Goal: Task Accomplishment & Management: Complete application form

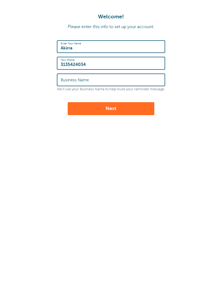
click at [68, 77] on input "Business Name" at bounding box center [111, 80] width 101 height 12
click at [65, 80] on input "Business Name" at bounding box center [111, 80] width 101 height 12
click at [90, 105] on button "Next" at bounding box center [111, 108] width 87 height 13
click at [87, 109] on button "Next" at bounding box center [111, 108] width 87 height 13
type input "BigVirgoSzn"
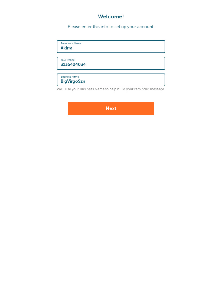
click at [79, 112] on button "Next" at bounding box center [111, 108] width 87 height 13
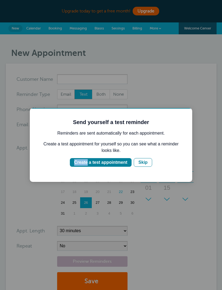
click at [183, 213] on div at bounding box center [111, 145] width 222 height 290
click at [144, 164] on div "Skip" at bounding box center [142, 162] width 9 height 6
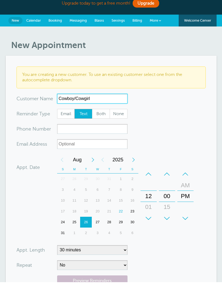
type input "Cowboy/Cowgirl"
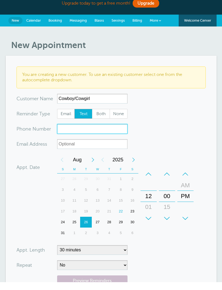
click at [64, 132] on input "xxx-no-autofill" at bounding box center [92, 137] width 70 height 10
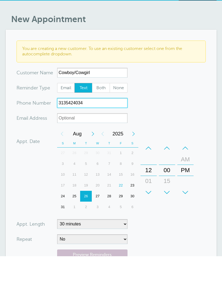
type input "3135424034"
click at [22, 178] on div "Appt. Date [DATE] 12:00 Calendar Time + – Month January February March April Ma…" at bounding box center [105, 204] width 179 height 85
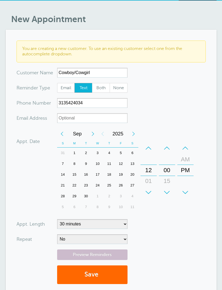
click at [121, 151] on div "5" at bounding box center [121, 153] width 12 height 11
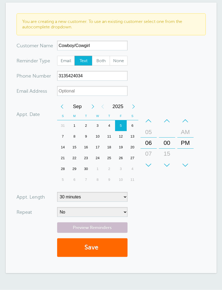
scroll to position [61, 0]
click at [89, 195] on select "5 minutes 10 minutes 15 minutes 20 minutes 25 minutes 30 minutes 35 minutes 40 …" at bounding box center [92, 197] width 70 height 10
select select "480"
click at [67, 209] on select "No Daily Weekly Every 2 weeks Every 3 weeks Every 4 weeks Monthly Every 5 weeks…" at bounding box center [92, 212] width 70 height 10
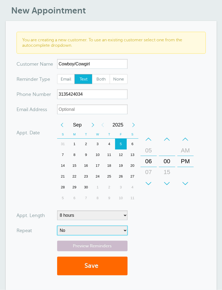
scroll to position [44, 0]
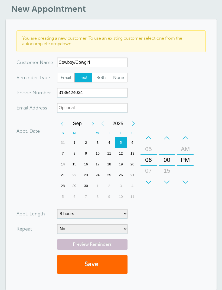
click at [104, 263] on button "Save" at bounding box center [92, 264] width 70 height 19
